Goal: Task Accomplishment & Management: Complete application form

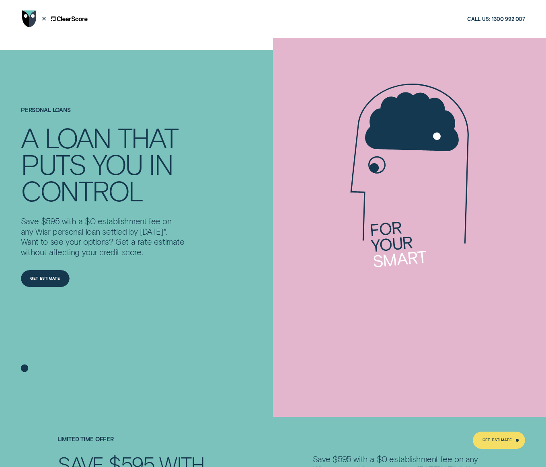
scroll to position [37, 0]
